Goal: Information Seeking & Learning: Learn about a topic

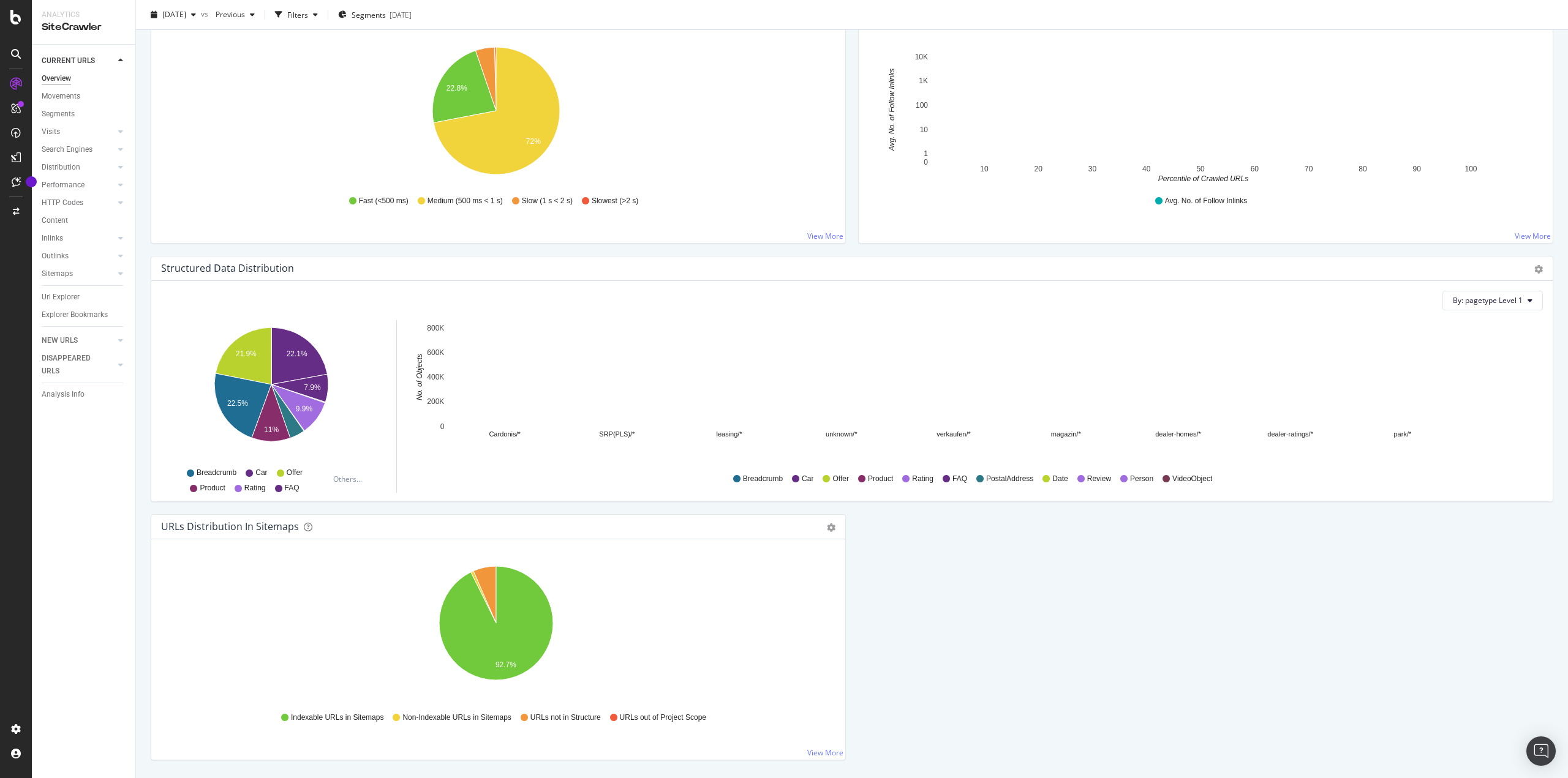
scroll to position [995, 0]
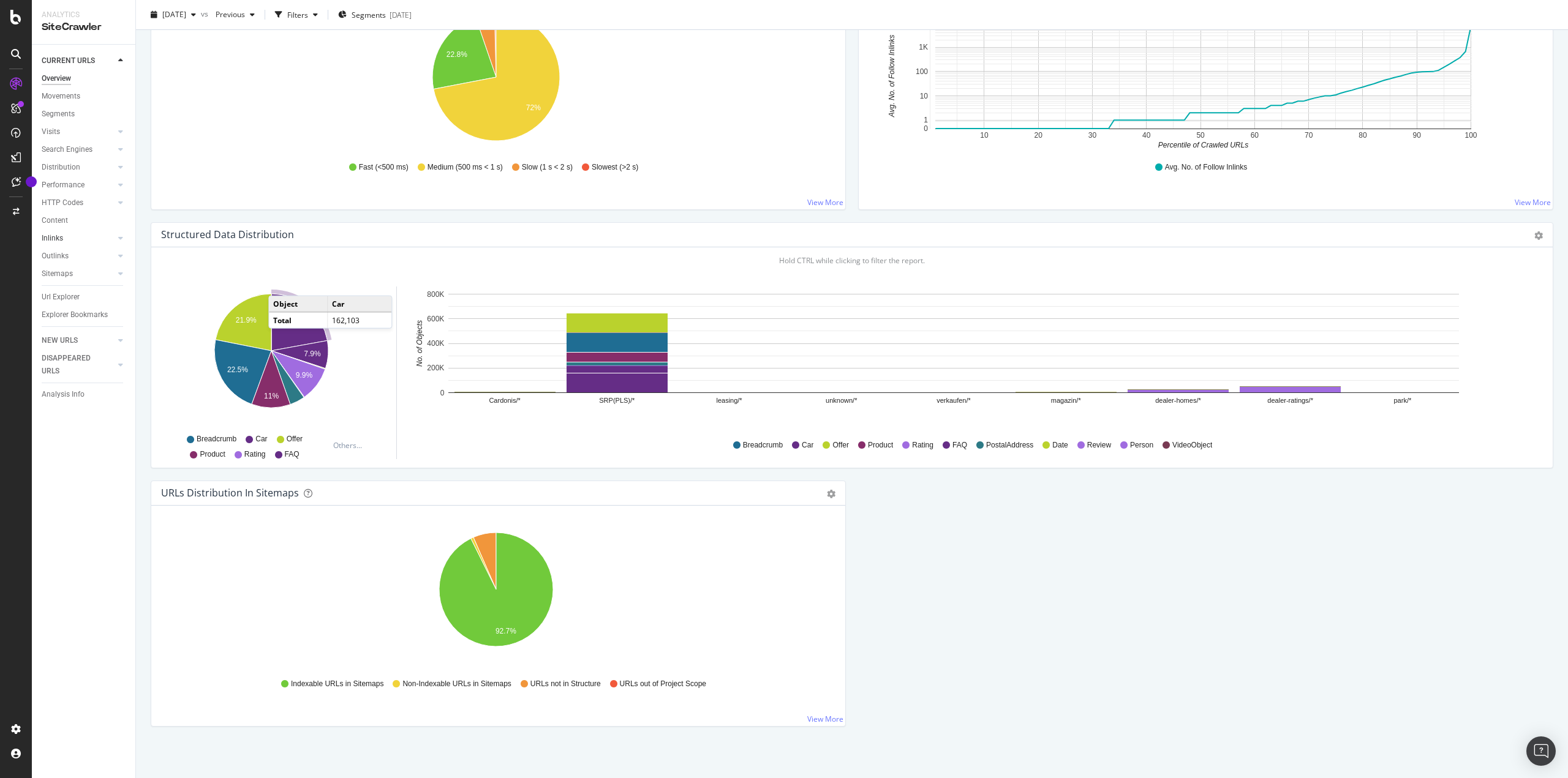
click at [65, 237] on link "Inlinks" at bounding box center [78, 239] width 73 height 13
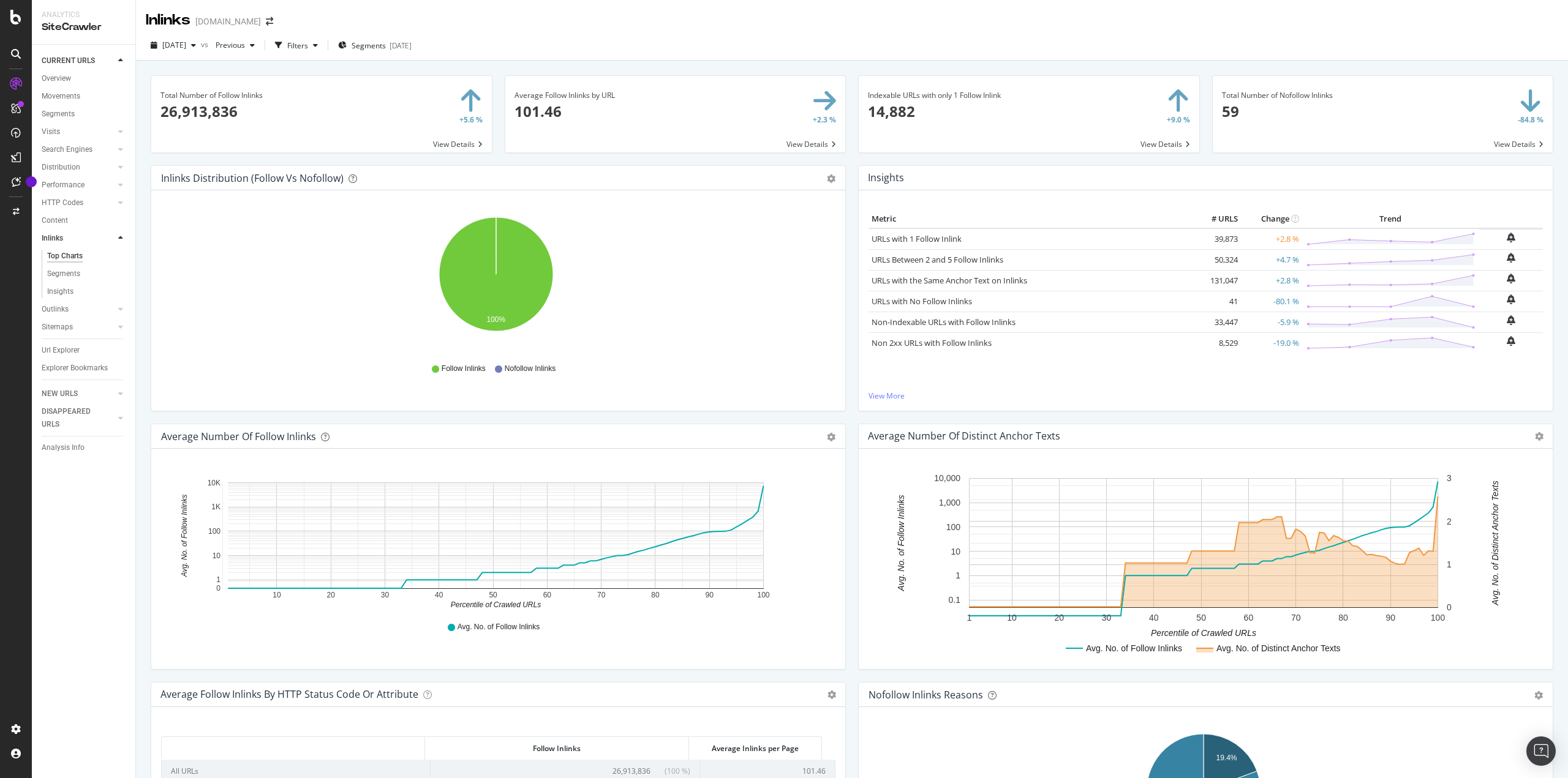
click at [1150, 144] on span at bounding box center [1029, 114] width 340 height 77
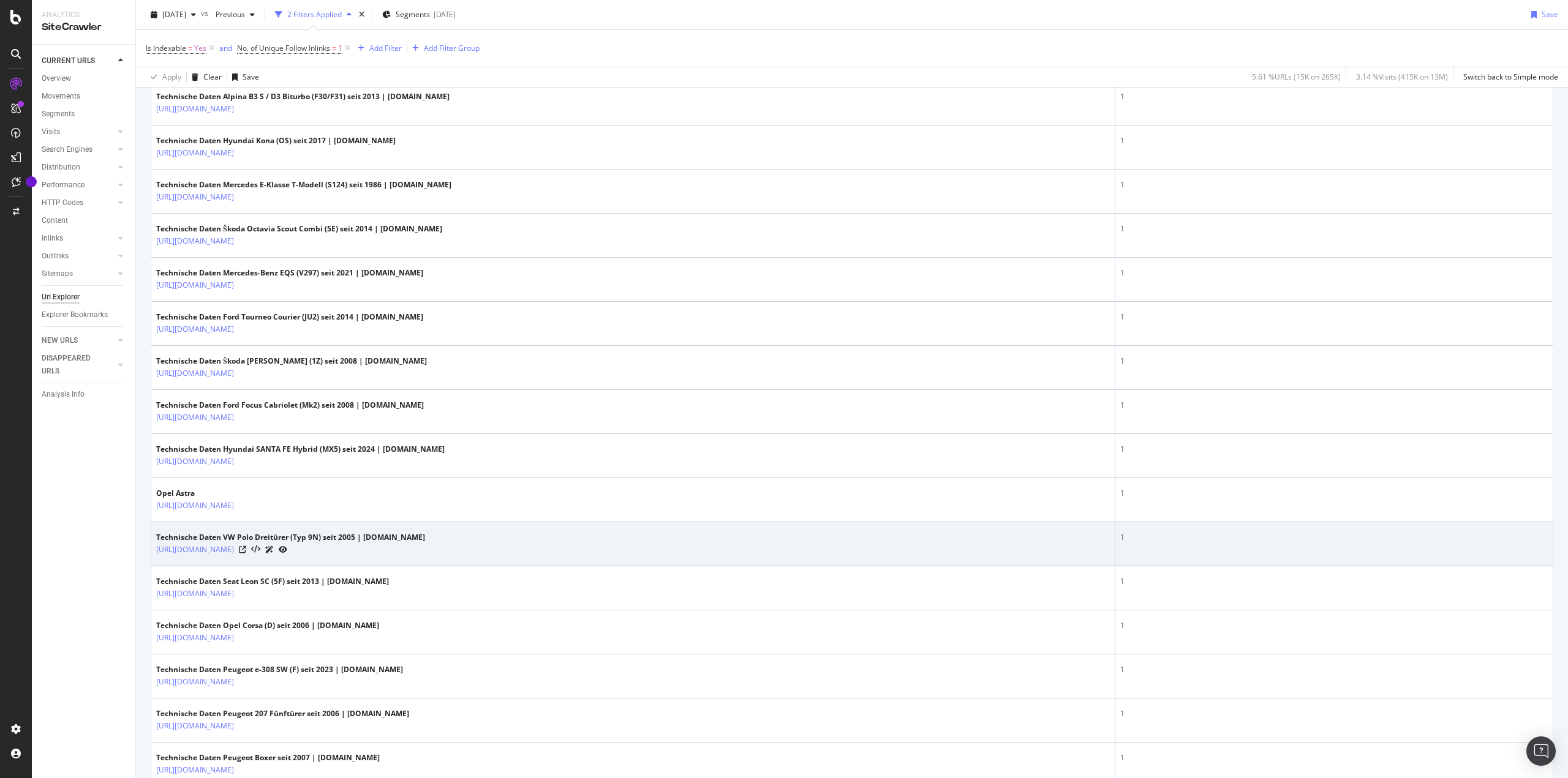
scroll to position [1274, 0]
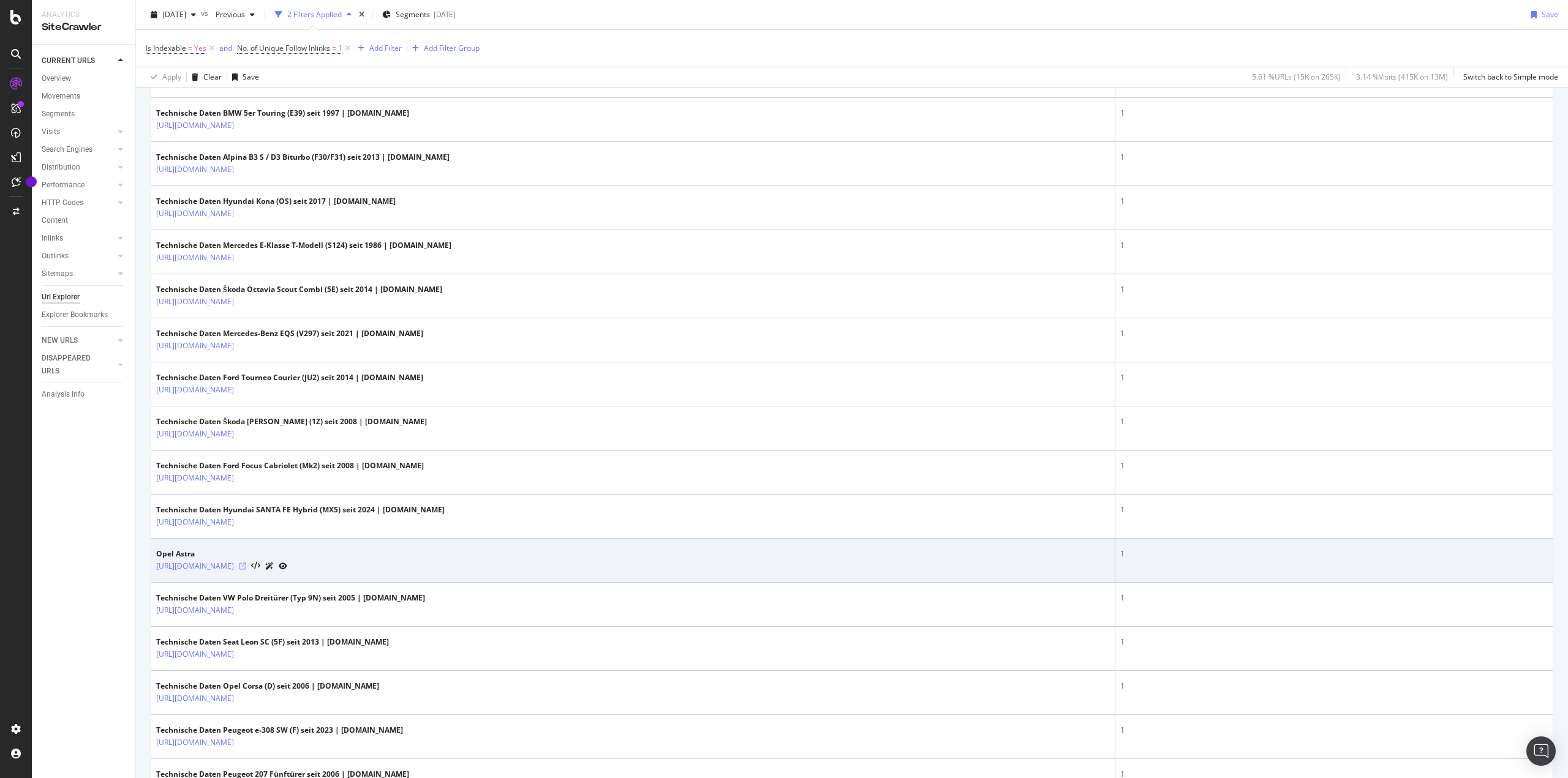
click at [246, 563] on icon at bounding box center [242, 566] width 7 height 7
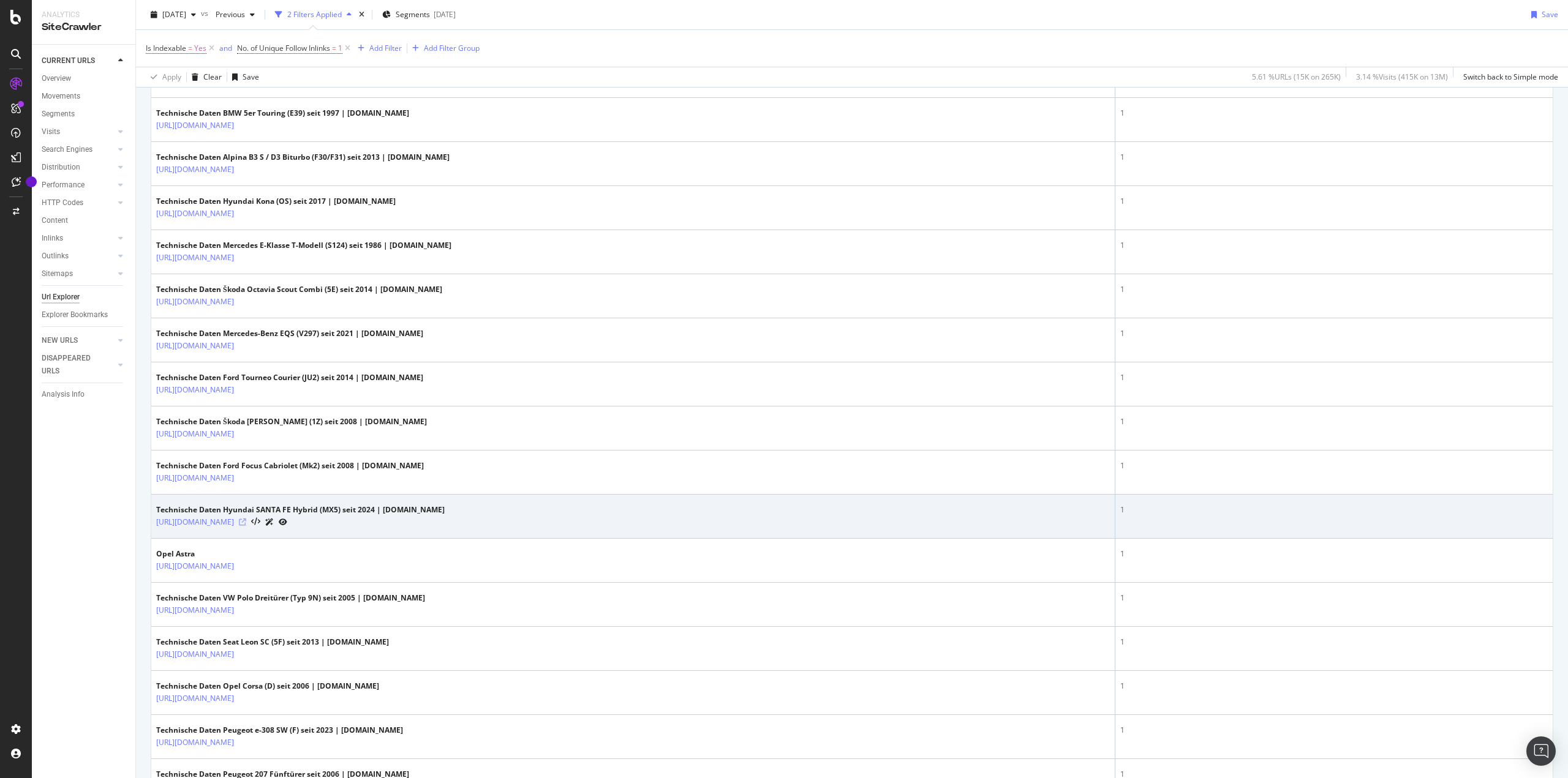
click at [246, 518] on icon at bounding box center [242, 522] width 7 height 7
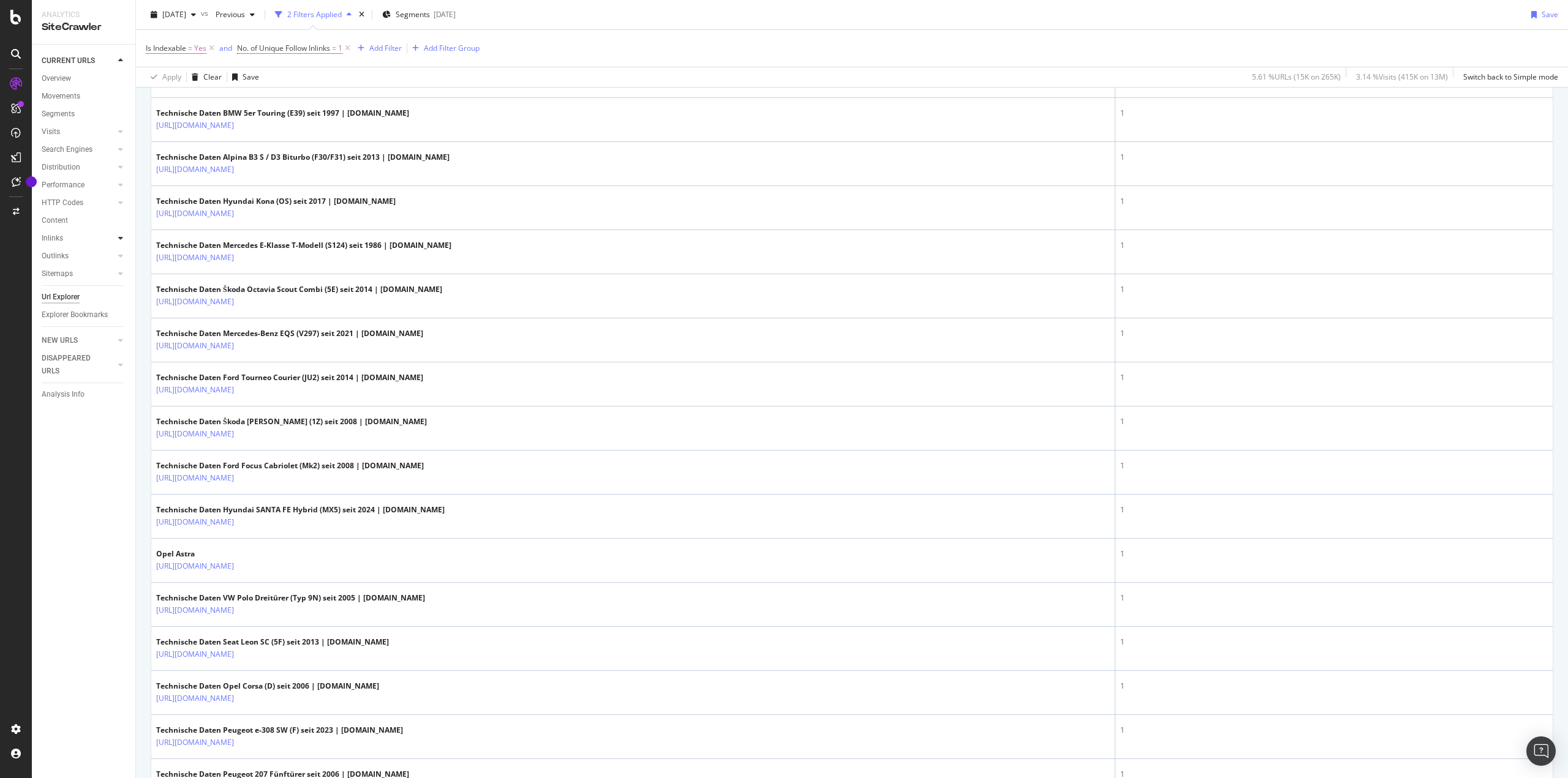
click at [122, 235] on icon at bounding box center [120, 238] width 5 height 7
click at [123, 147] on div at bounding box center [120, 149] width 12 height 12
click at [85, 237] on div "Orphans Explorer" at bounding box center [76, 239] width 57 height 13
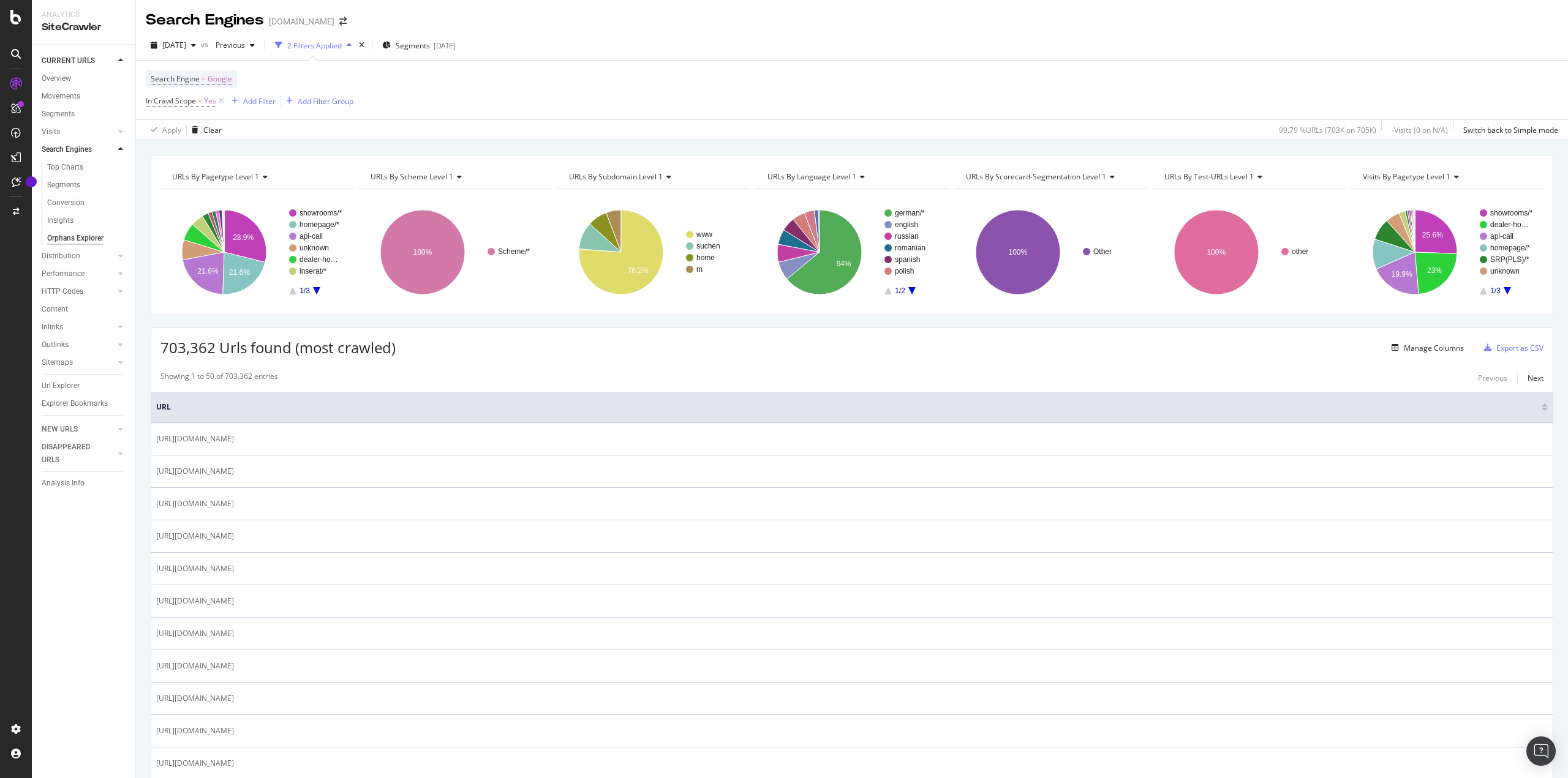
drag, startPoint x: 542, startPoint y: 547, endPoint x: 586, endPoint y: 129, distance: 420.3
click at [428, 49] on span "Segments" at bounding box center [413, 46] width 34 height 11
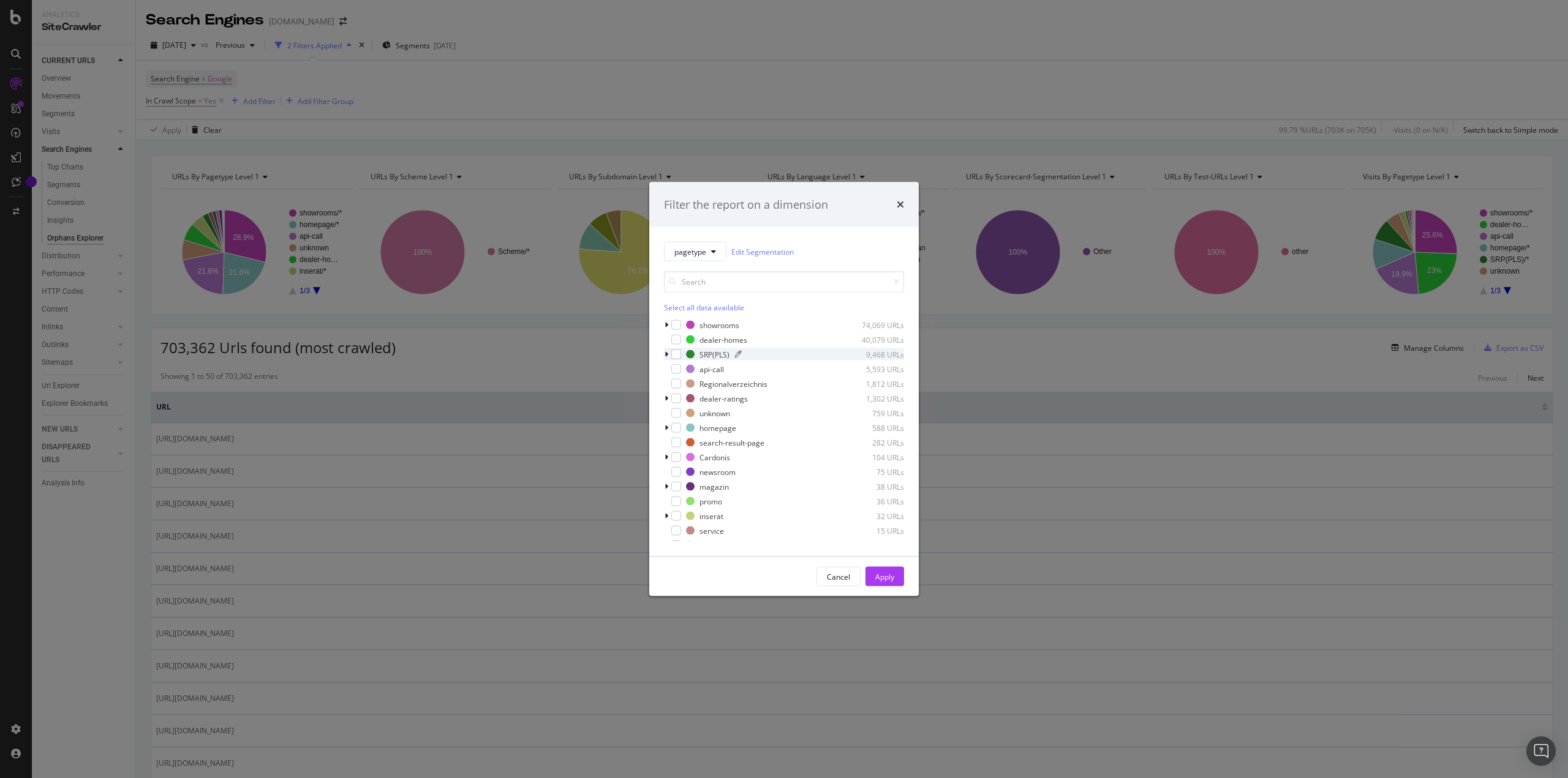
click at [693, 350] on div "modal" at bounding box center [690, 355] width 9 height 9
click at [676, 355] on div "modal" at bounding box center [676, 355] width 10 height 10
click at [877, 581] on div "Apply" at bounding box center [885, 576] width 19 height 11
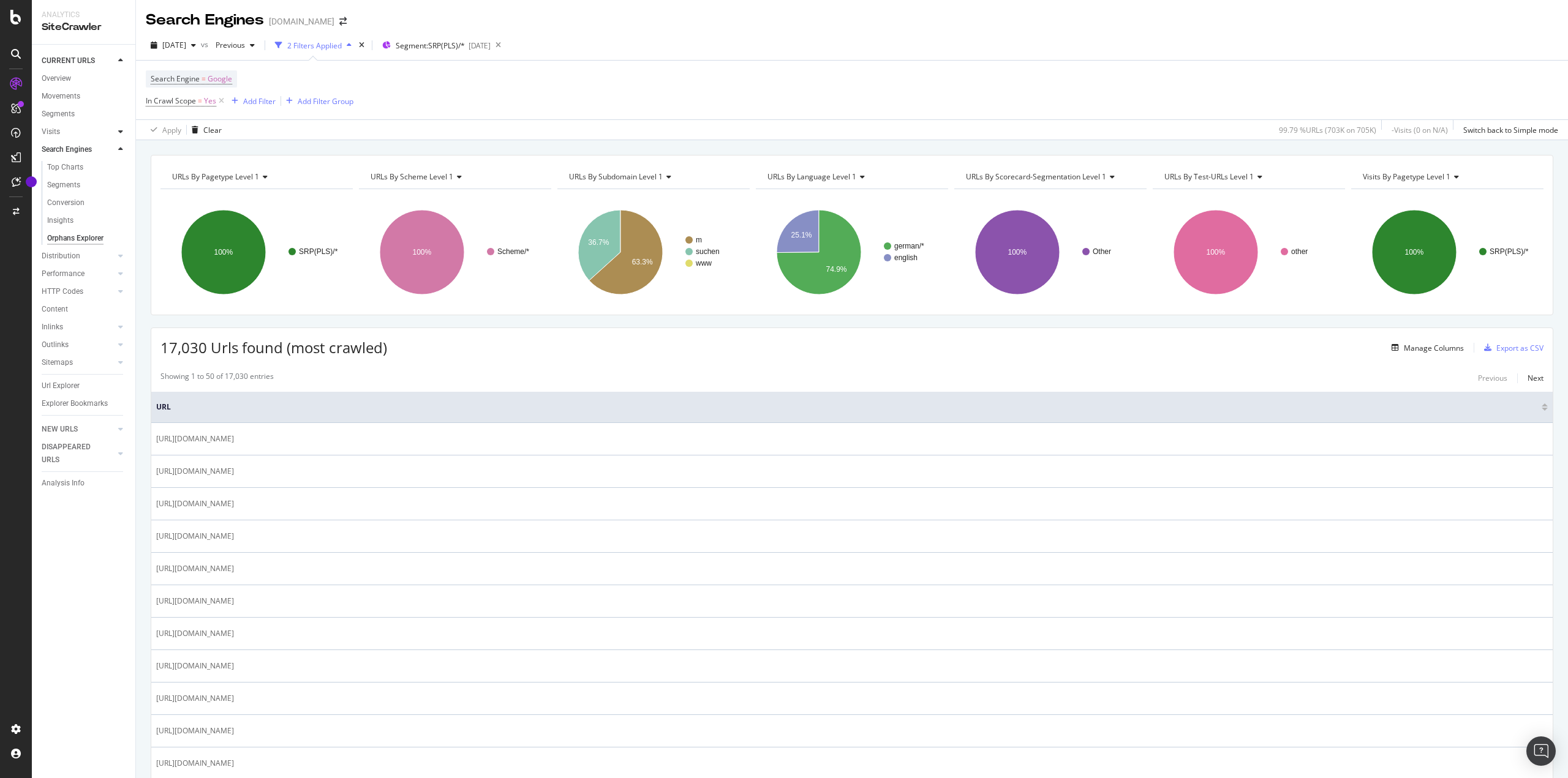
click at [121, 130] on icon at bounding box center [120, 132] width 5 height 7
click at [62, 222] on div "Content" at bounding box center [54, 221] width 26 height 13
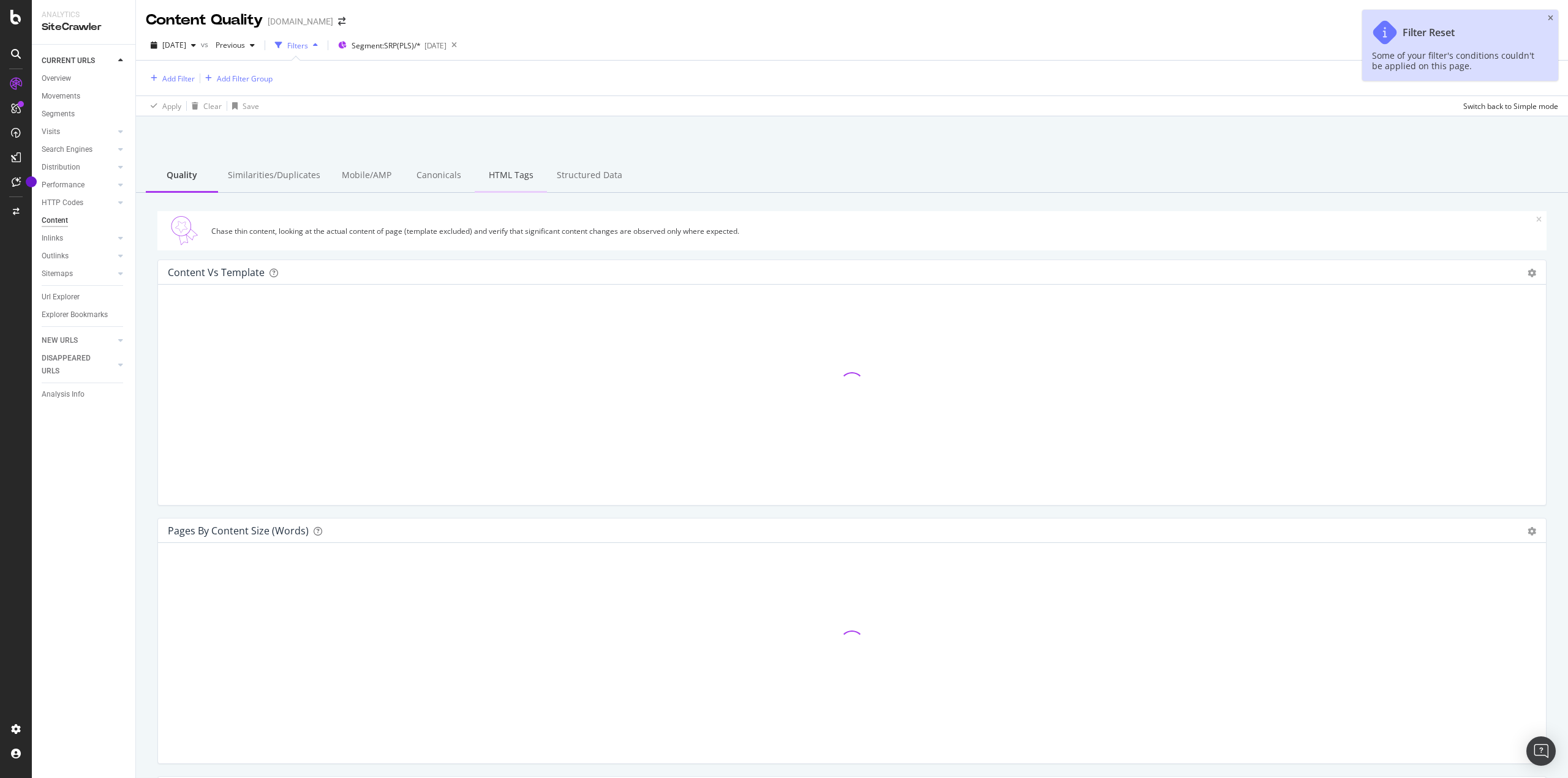
click at [488, 176] on div "HTML Tags" at bounding box center [511, 176] width 72 height 34
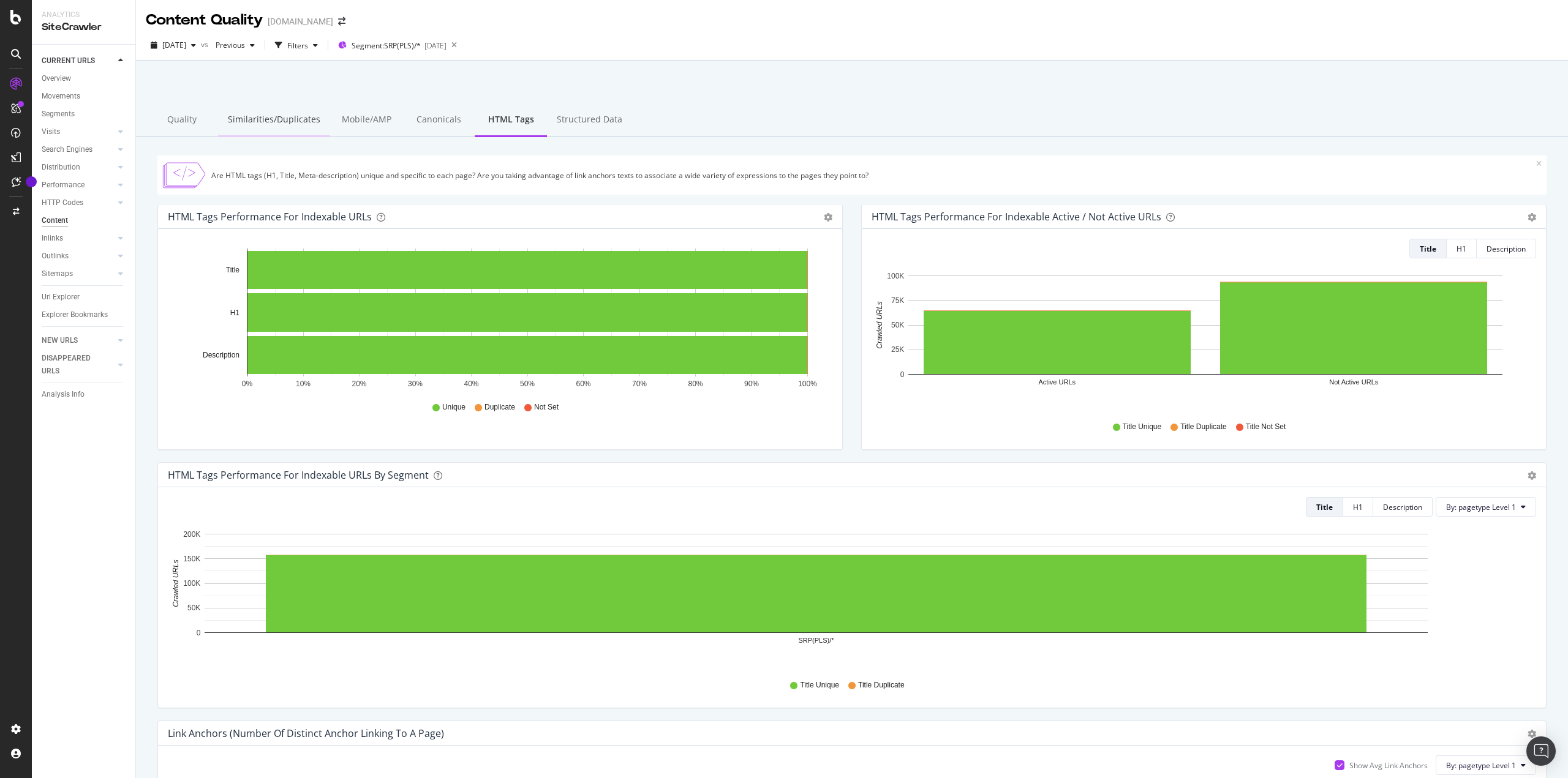
click at [261, 113] on div "Similarities/Duplicates" at bounding box center [274, 120] width 112 height 34
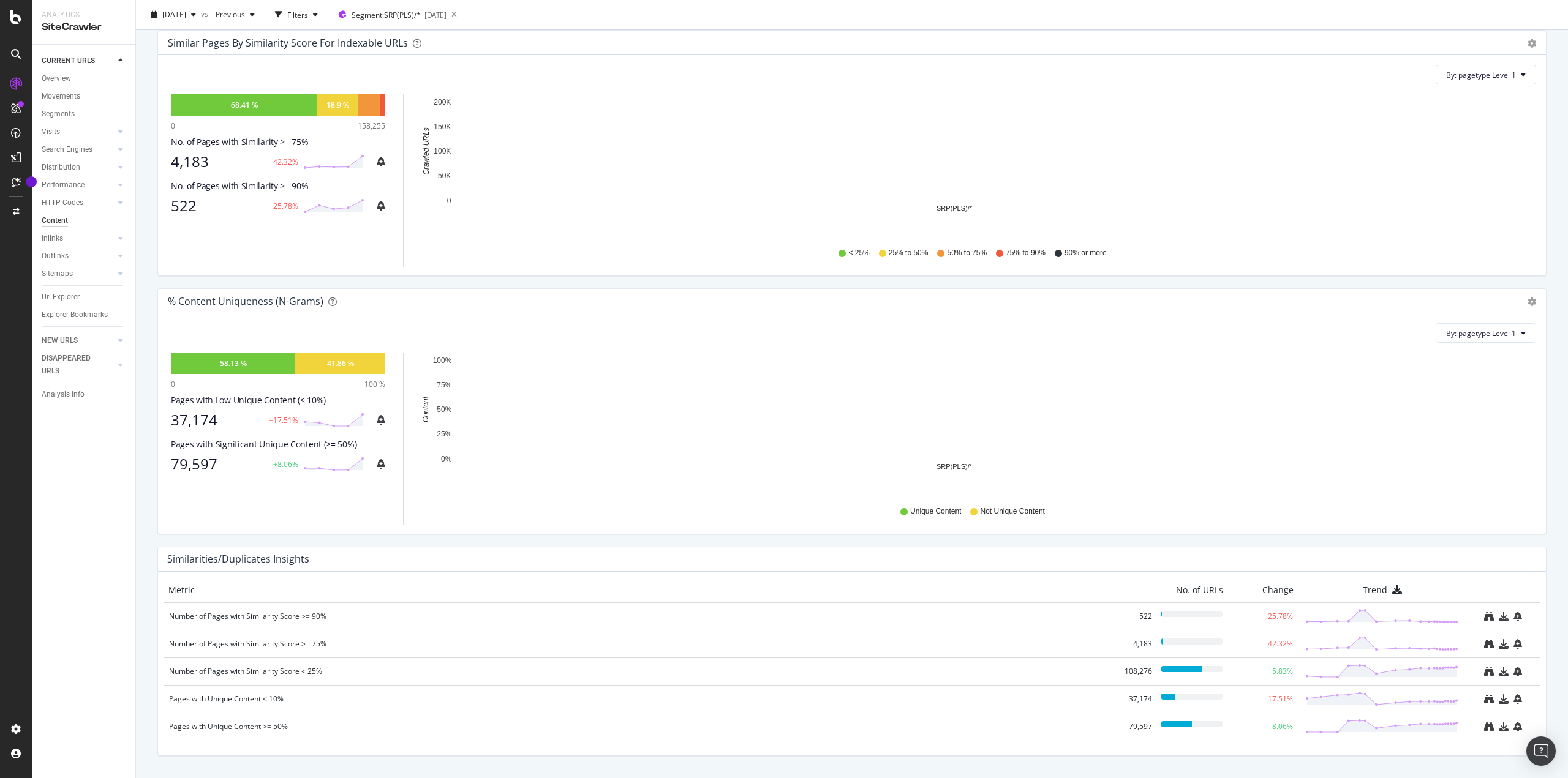
scroll to position [205, 0]
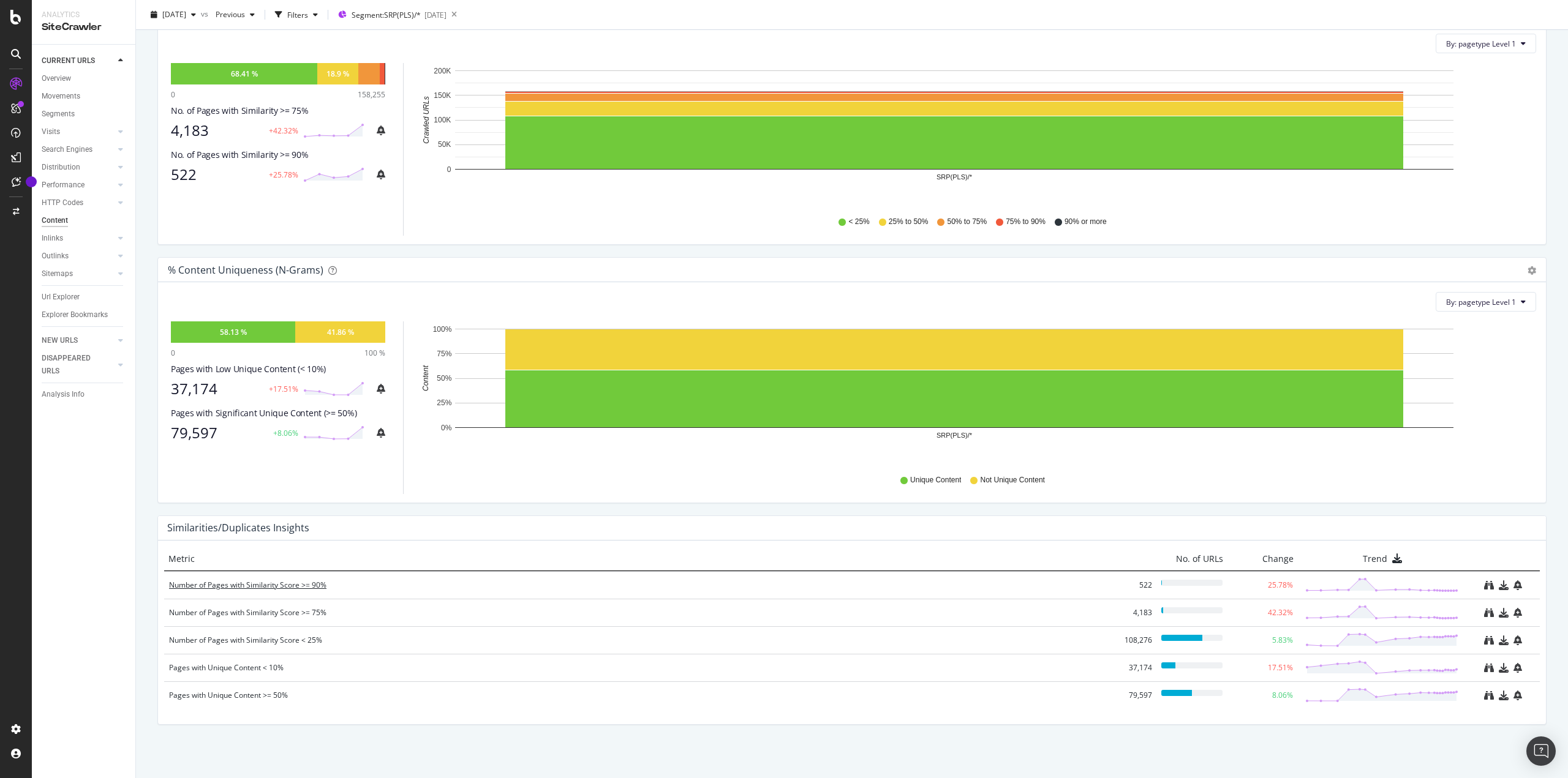
click at [305, 584] on div "Number of Pages with Similarity Score >= 90%" at bounding box center [640, 585] width 944 height 12
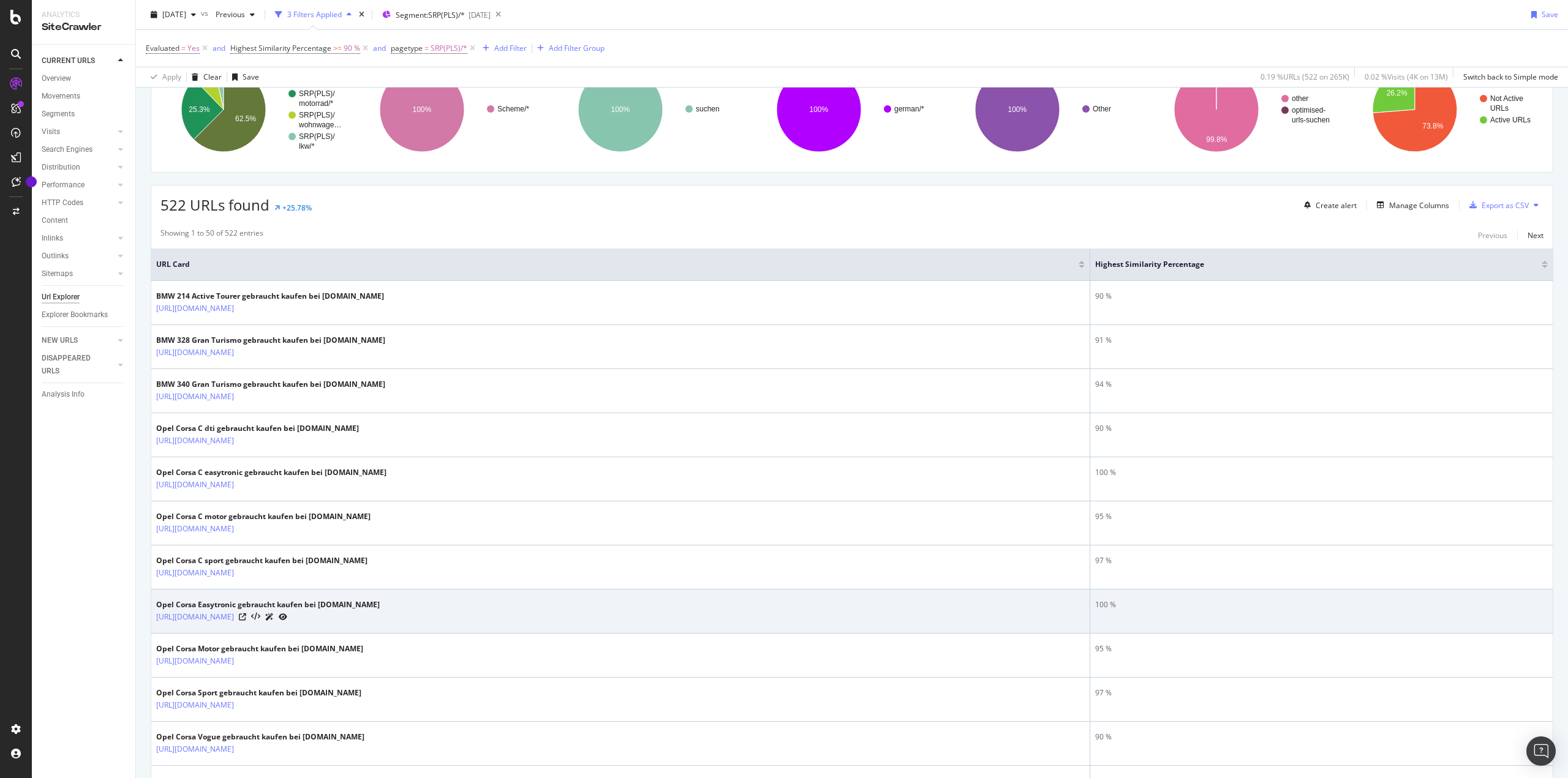
scroll to position [122, 0]
click at [274, 613] on icon at bounding box center [270, 616] width 9 height 7
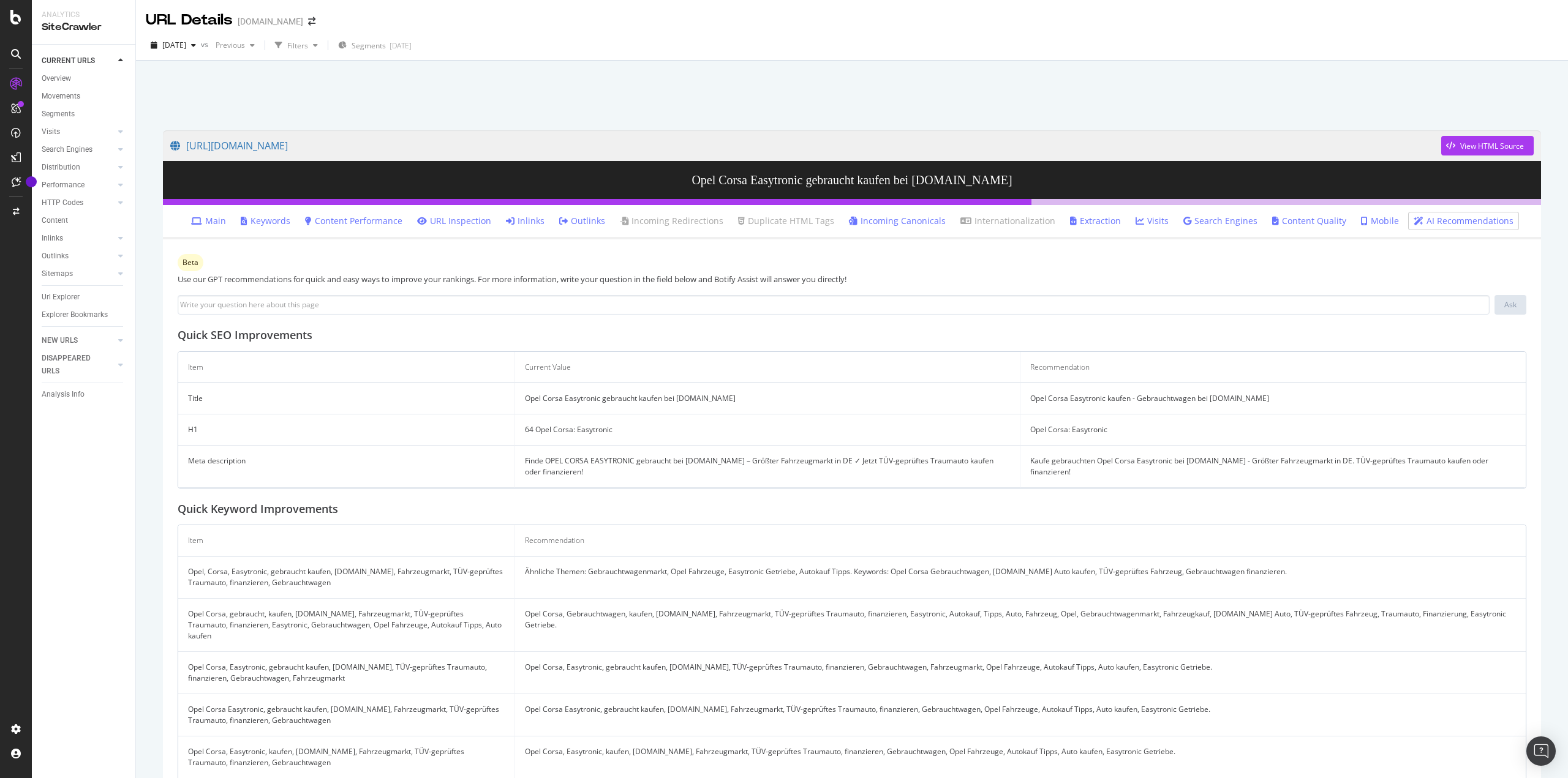
click at [385, 220] on link "Content Performance" at bounding box center [353, 221] width 97 height 12
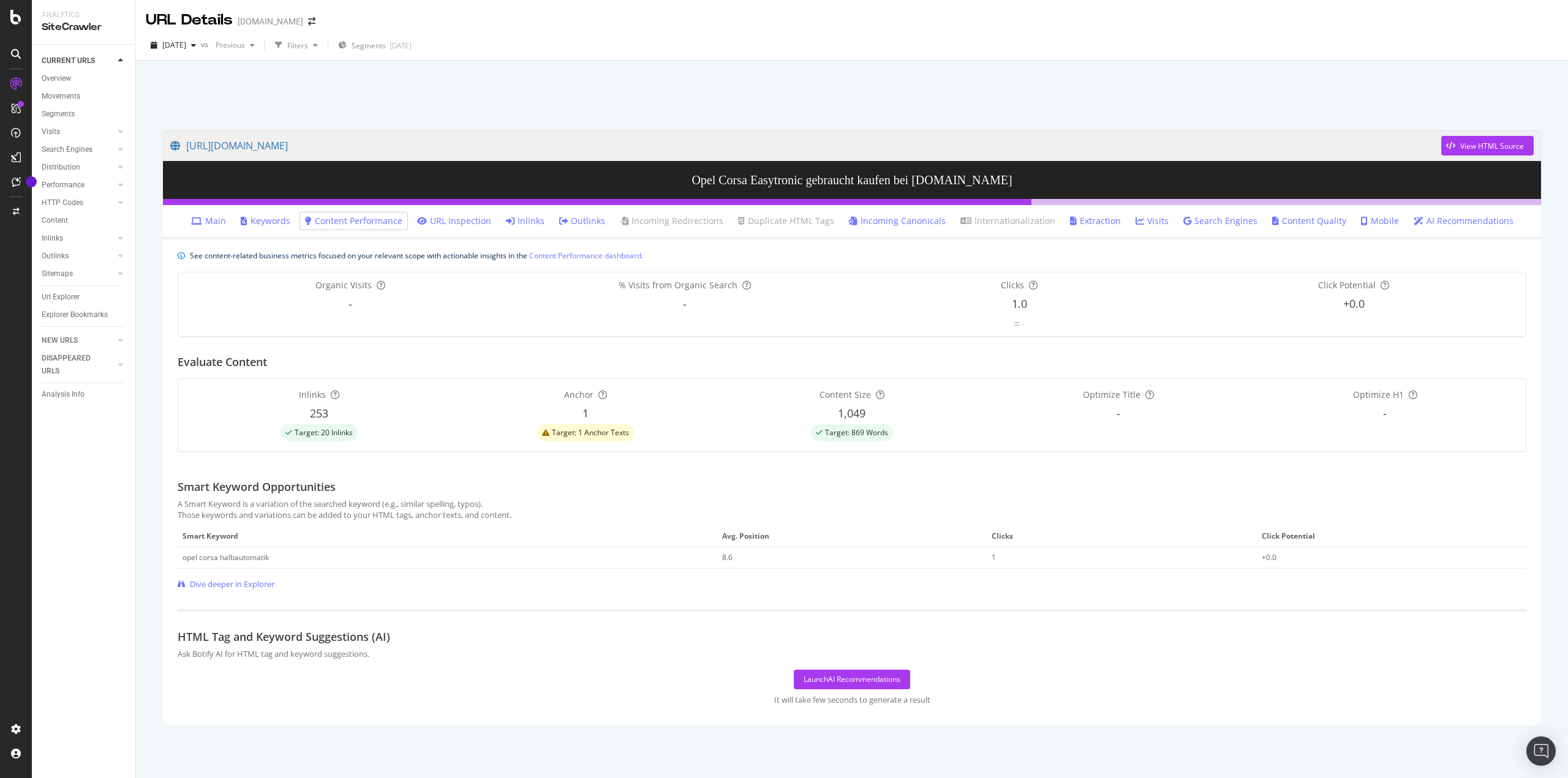
click at [1305, 221] on link "Content Quality" at bounding box center [1309, 221] width 74 height 12
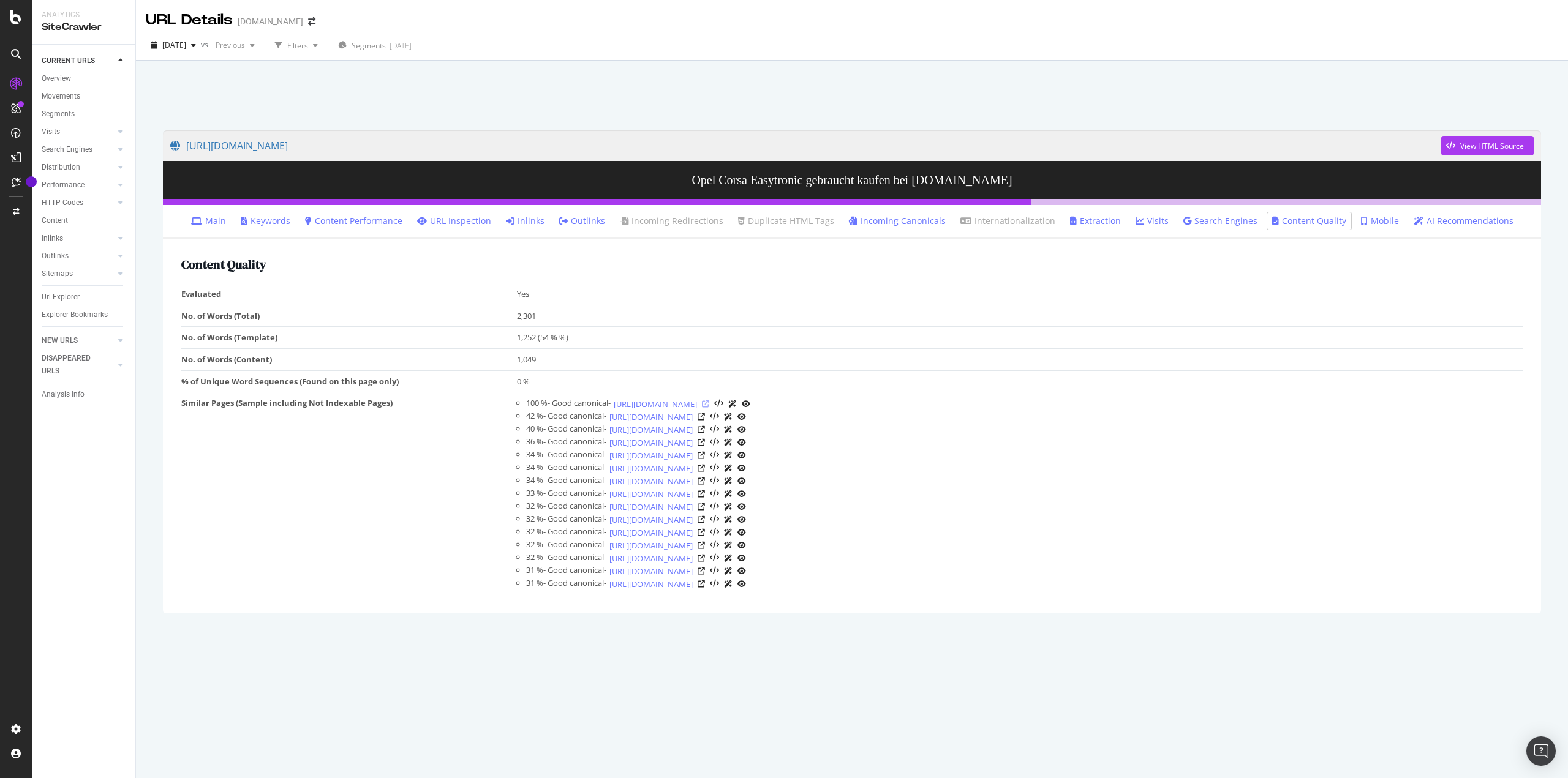
click at [710, 403] on icon at bounding box center [705, 404] width 7 height 7
